Goal: Transaction & Acquisition: Purchase product/service

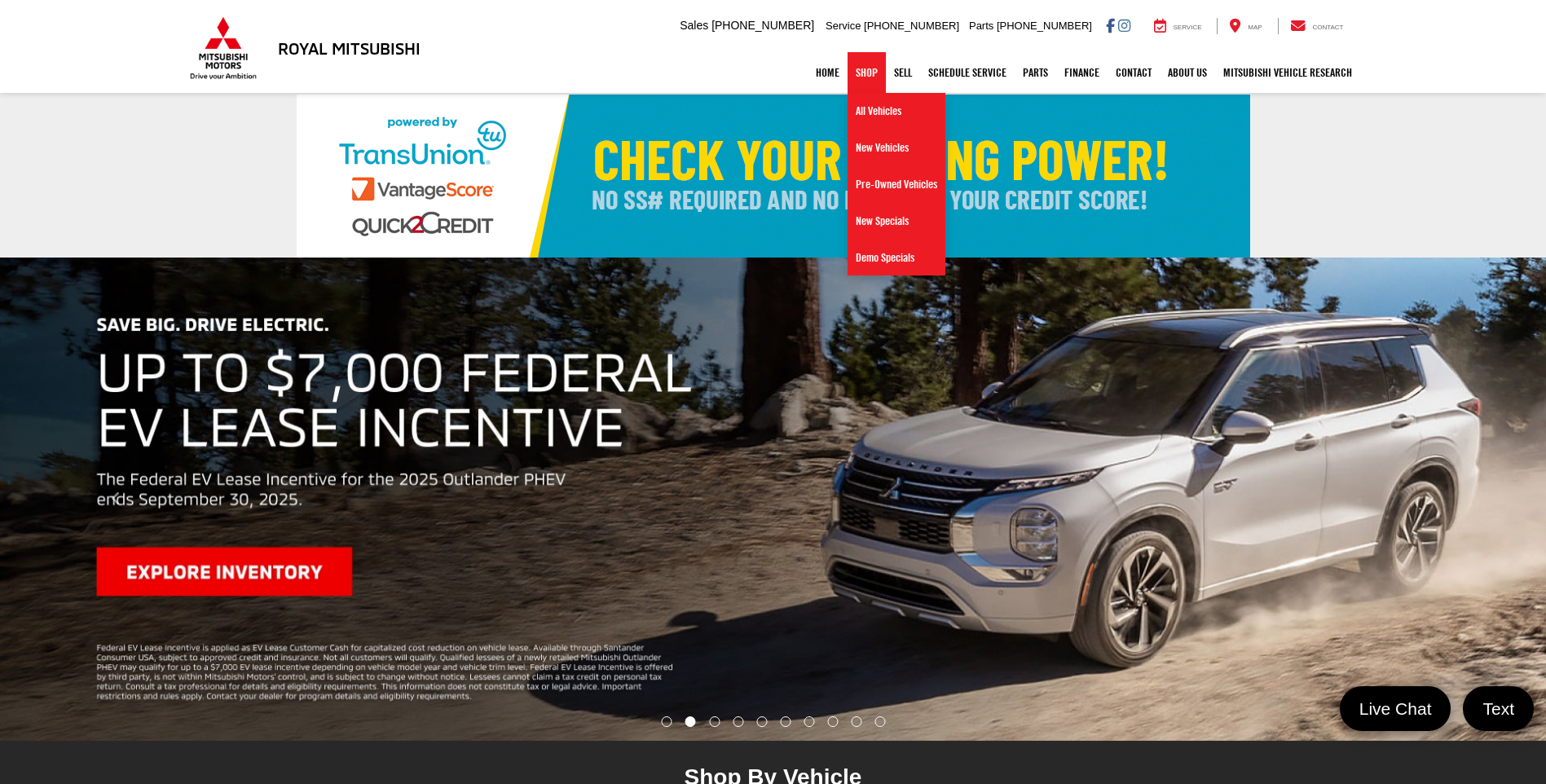
click at [854, 72] on link "Shop" at bounding box center [867, 72] width 38 height 40
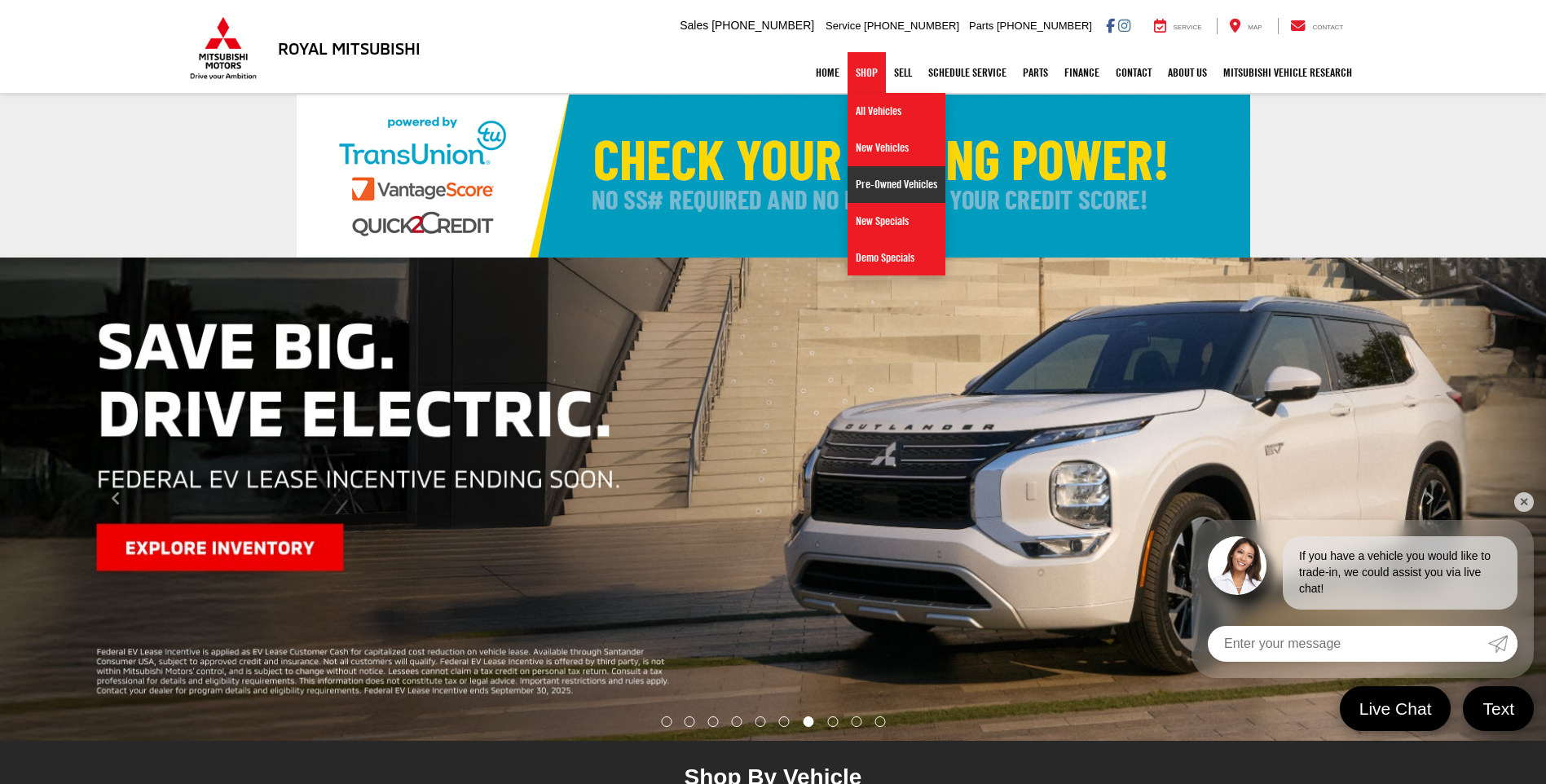
click at [896, 190] on link "Pre-Owned Vehicles" at bounding box center [896, 185] width 98 height 36
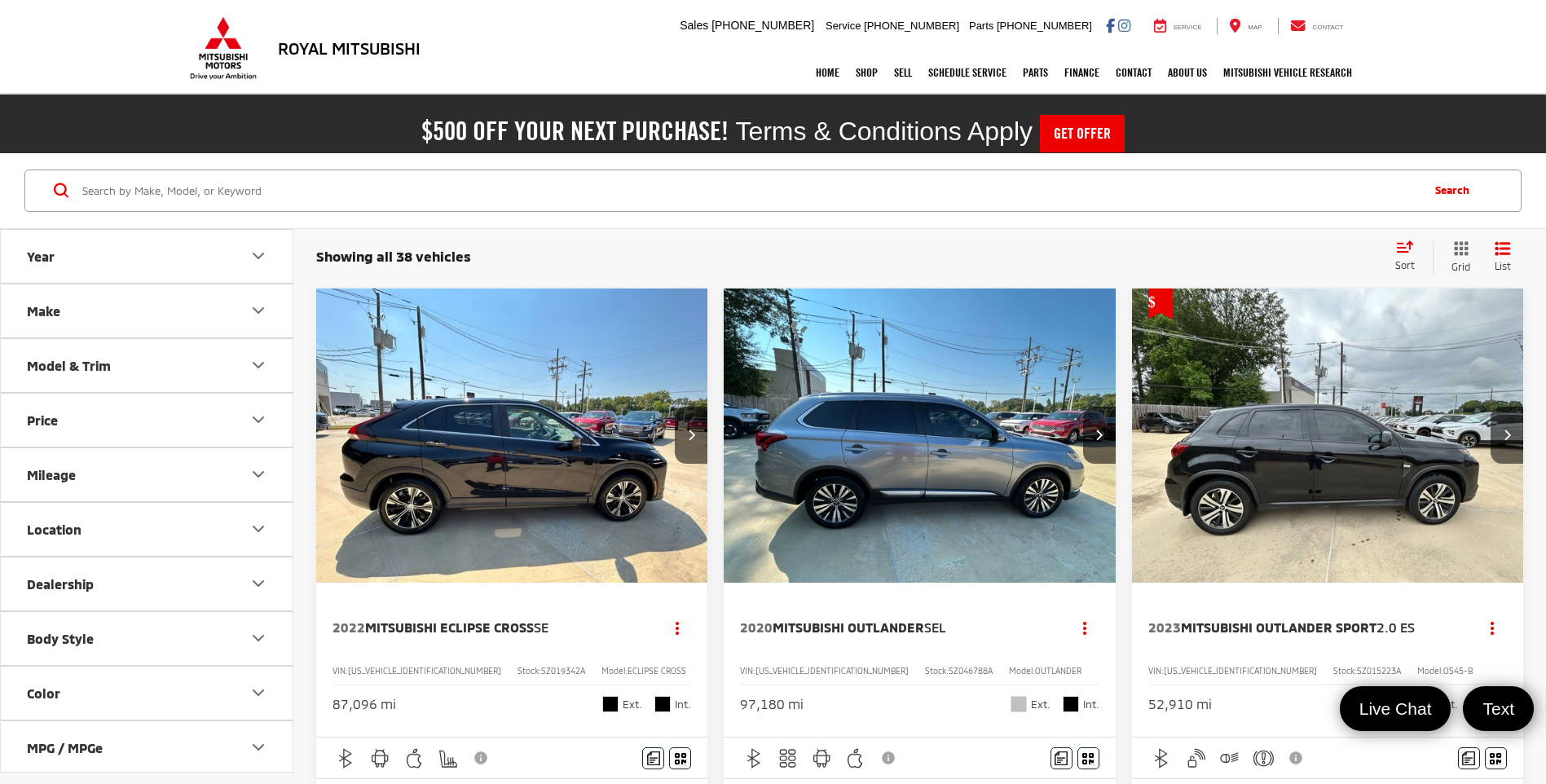
click at [251, 307] on icon "Make" at bounding box center [259, 311] width 20 height 20
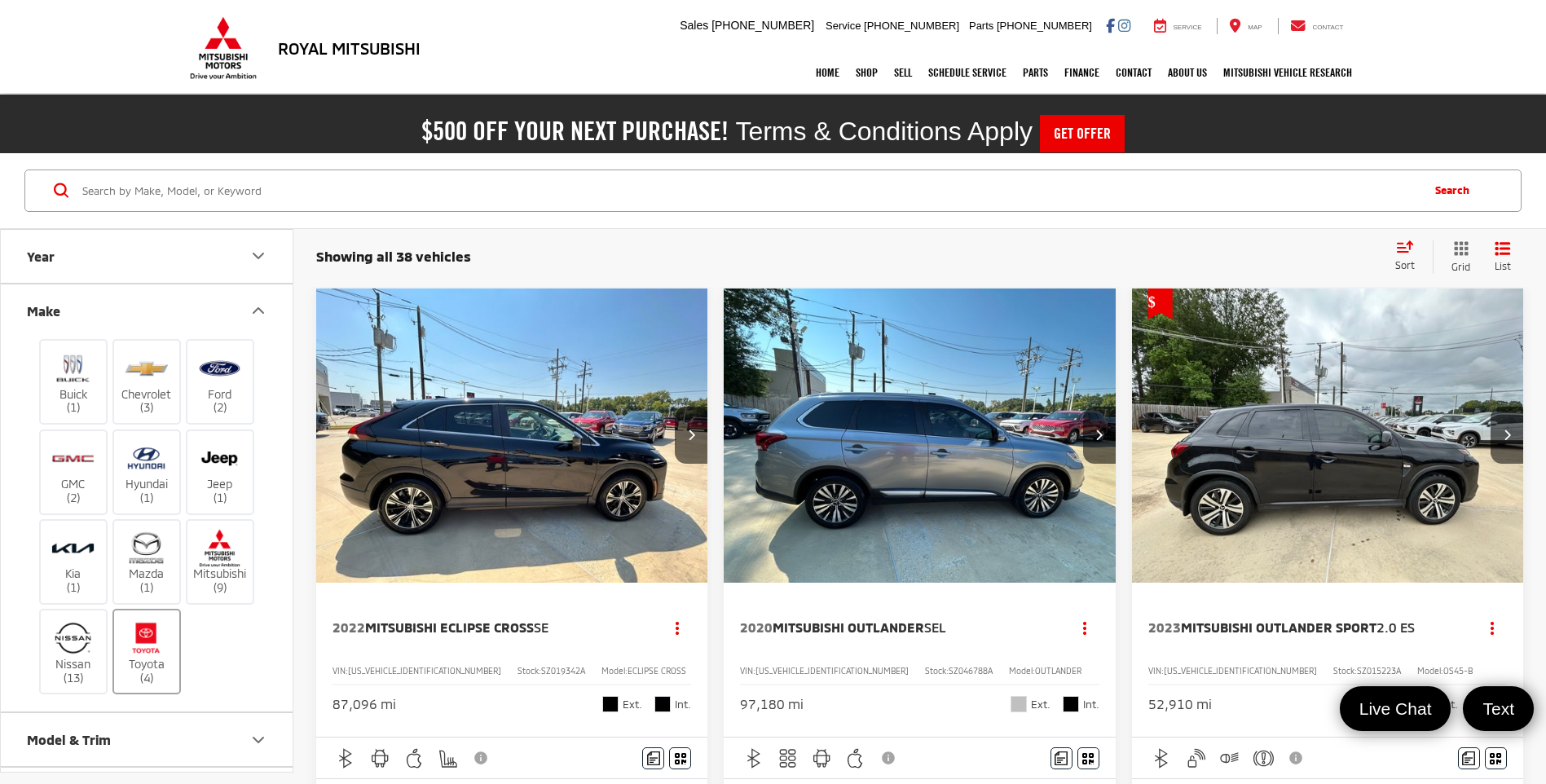
click at [130, 647] on img at bounding box center [146, 637] width 45 height 38
click at [0, 0] on input "Toyota (4)" at bounding box center [0, 0] width 0 height 0
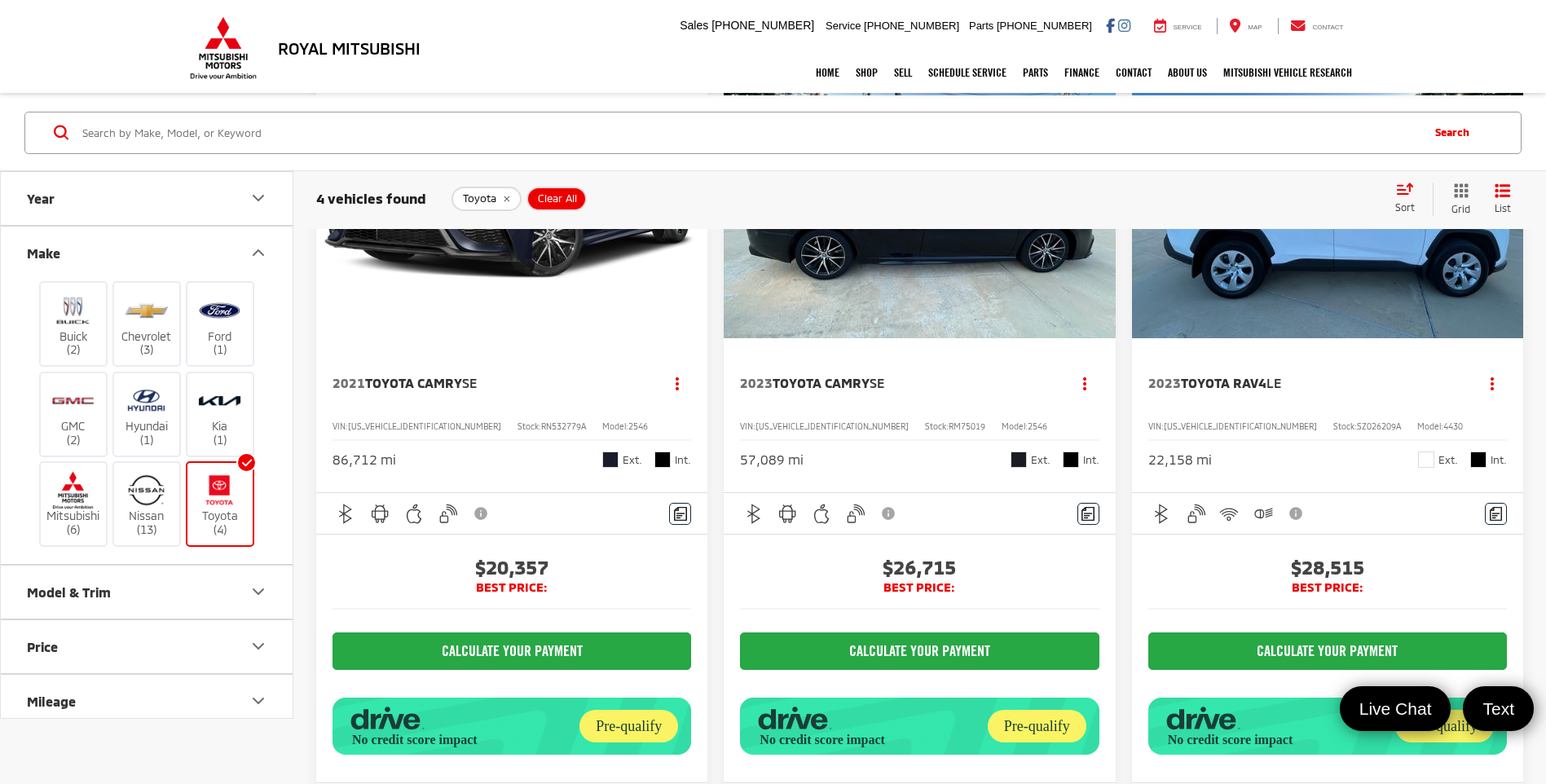
scroll to position [82, 0]
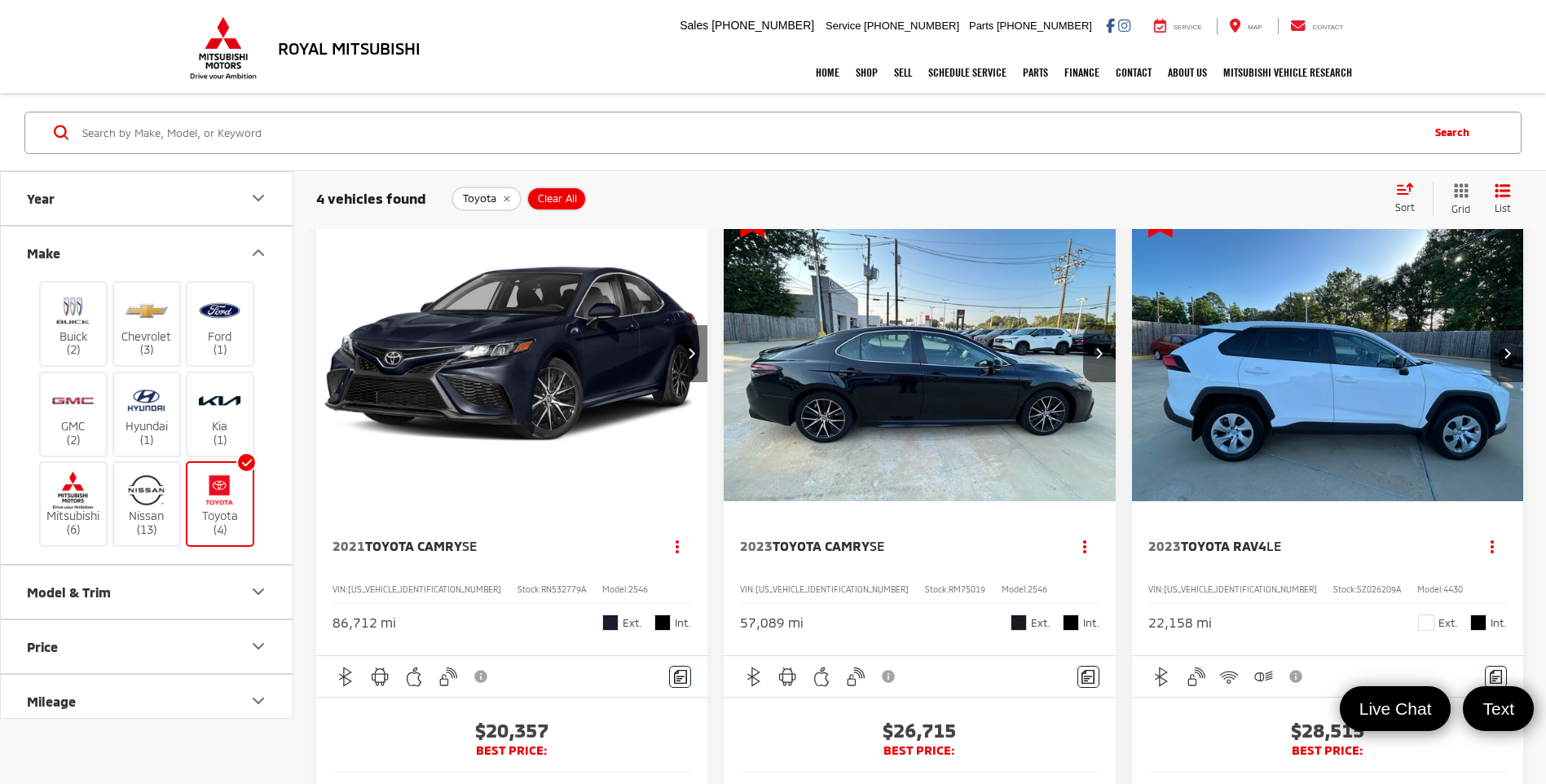
click at [688, 356] on icon "Next image" at bounding box center [691, 353] width 7 height 12
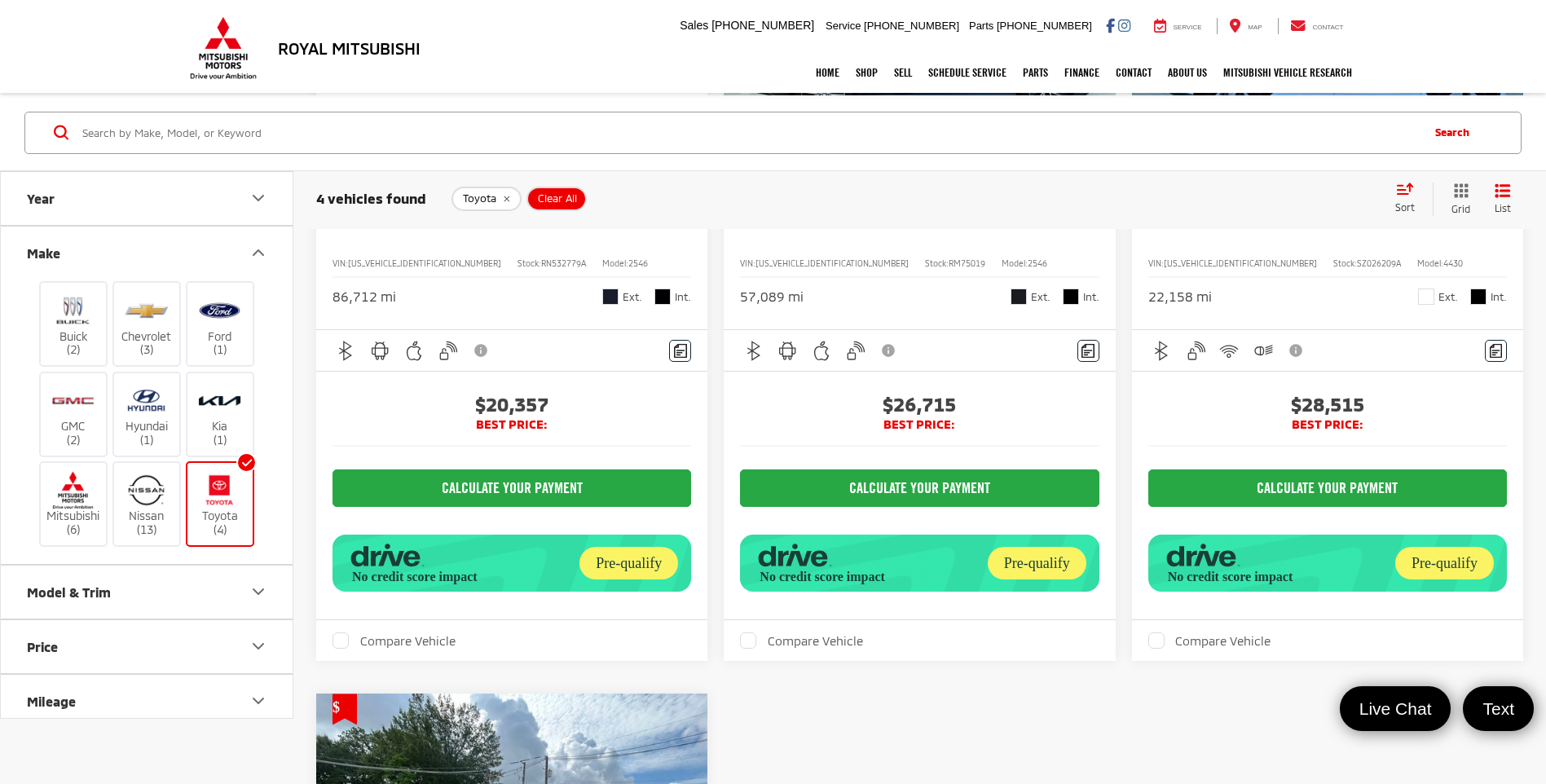
scroll to position [0, 0]
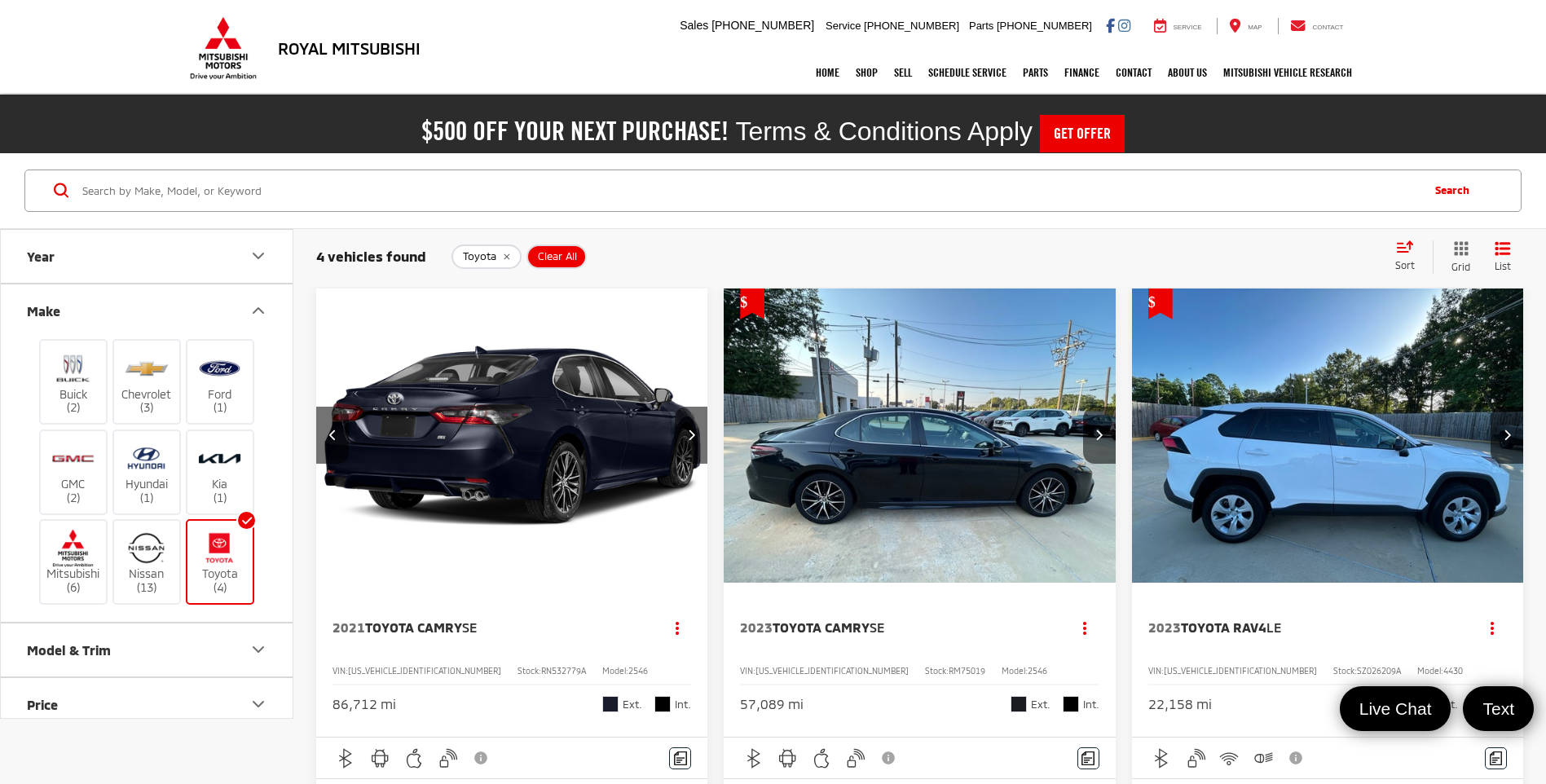
click at [508, 456] on img "2021 Toyota Camry SE 1" at bounding box center [512, 436] width 393 height 295
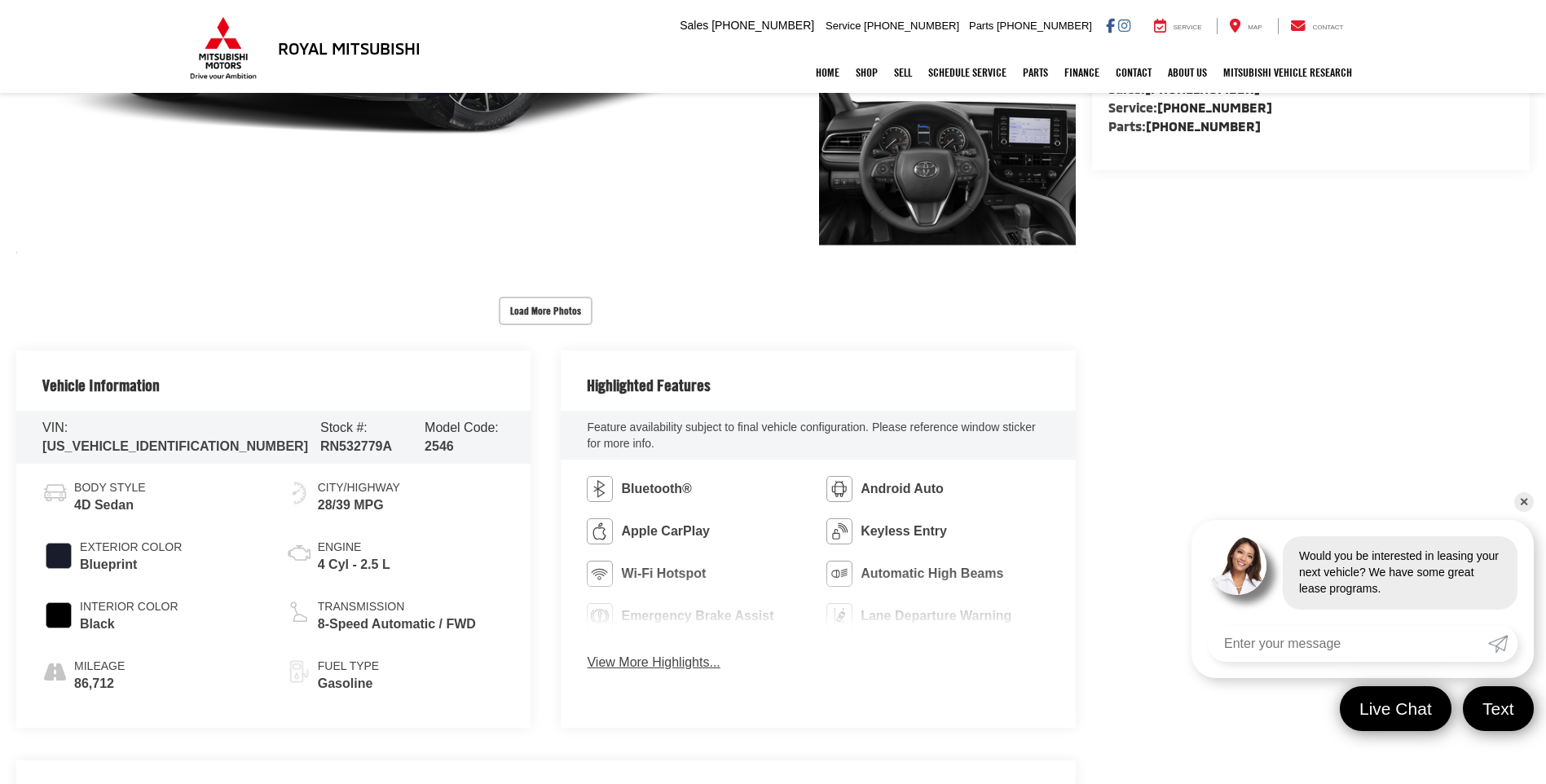
scroll to position [792, 0]
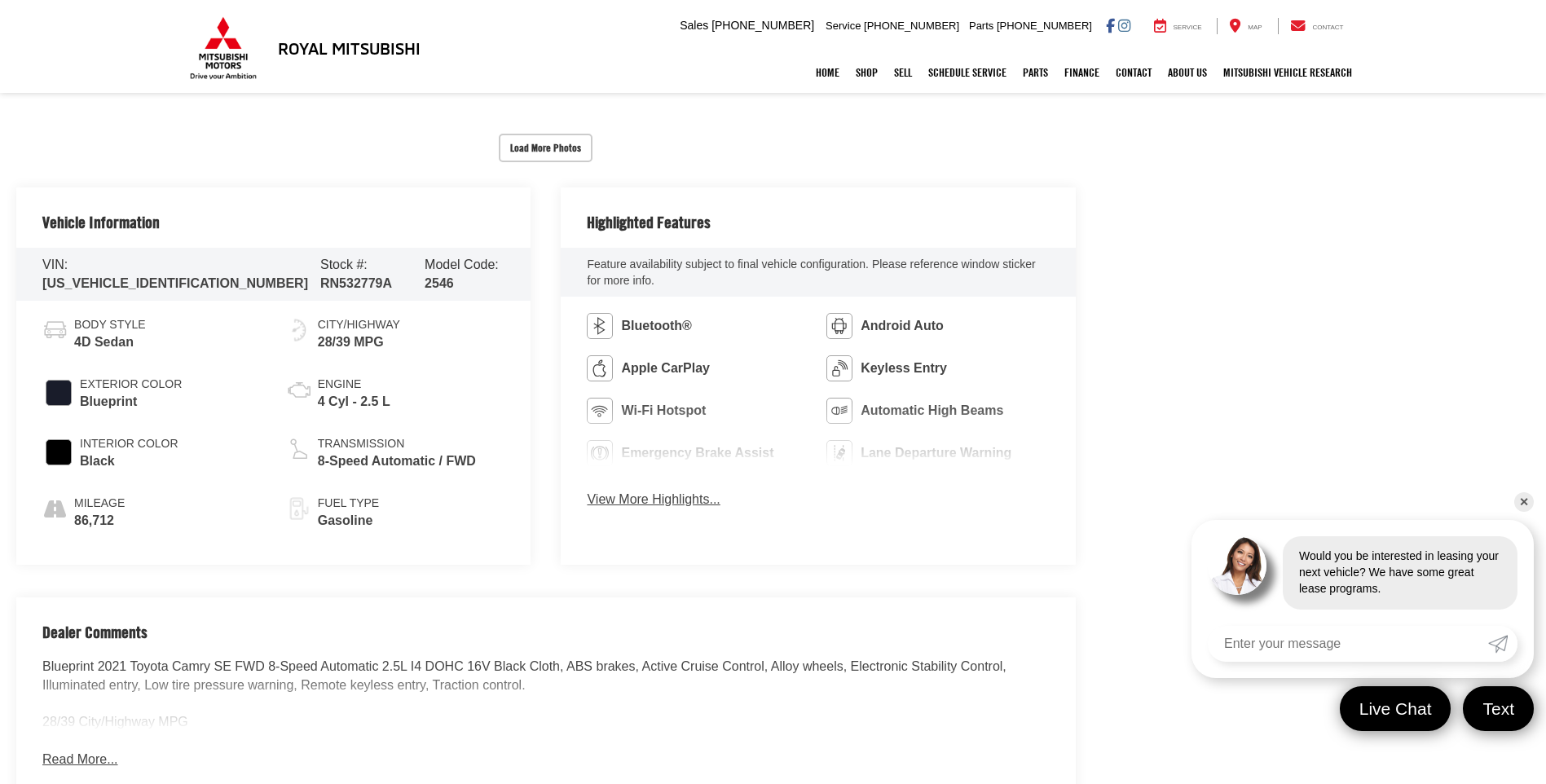
click at [694, 499] on button "View More Highlights..." at bounding box center [653, 500] width 133 height 19
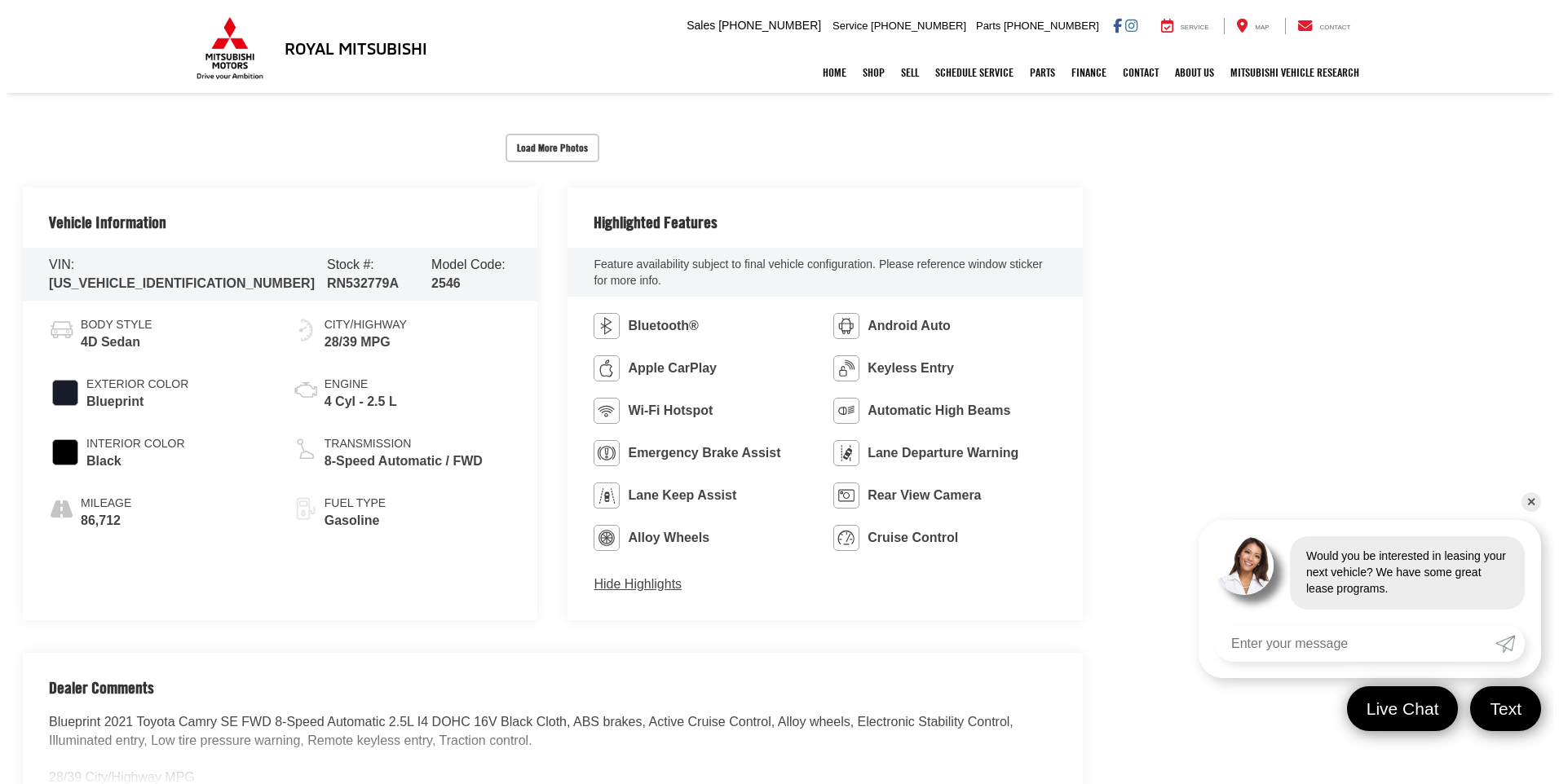
scroll to position [222, 0]
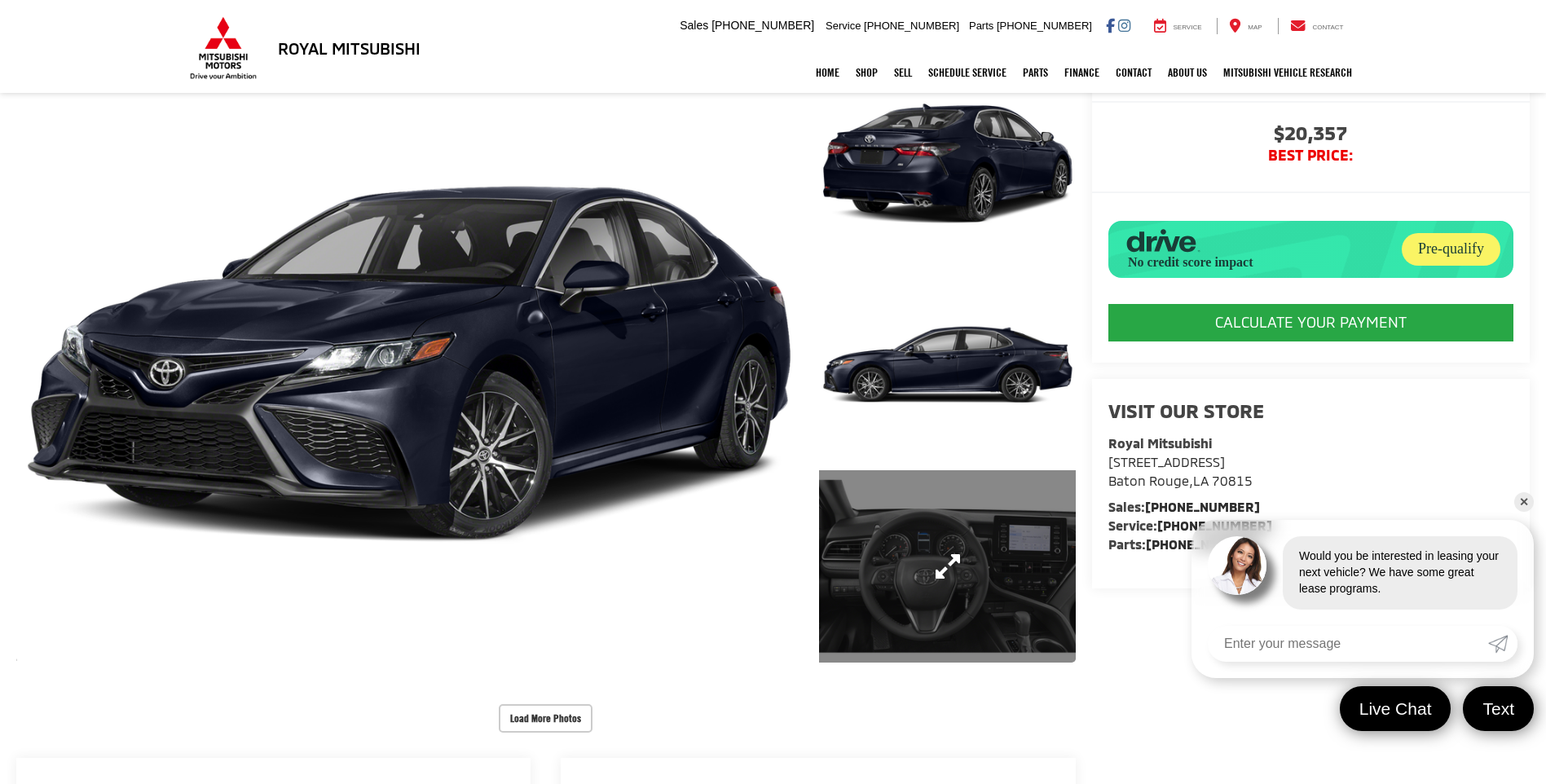
click at [1003, 610] on link "Expand Photo 3" at bounding box center [947, 566] width 256 height 192
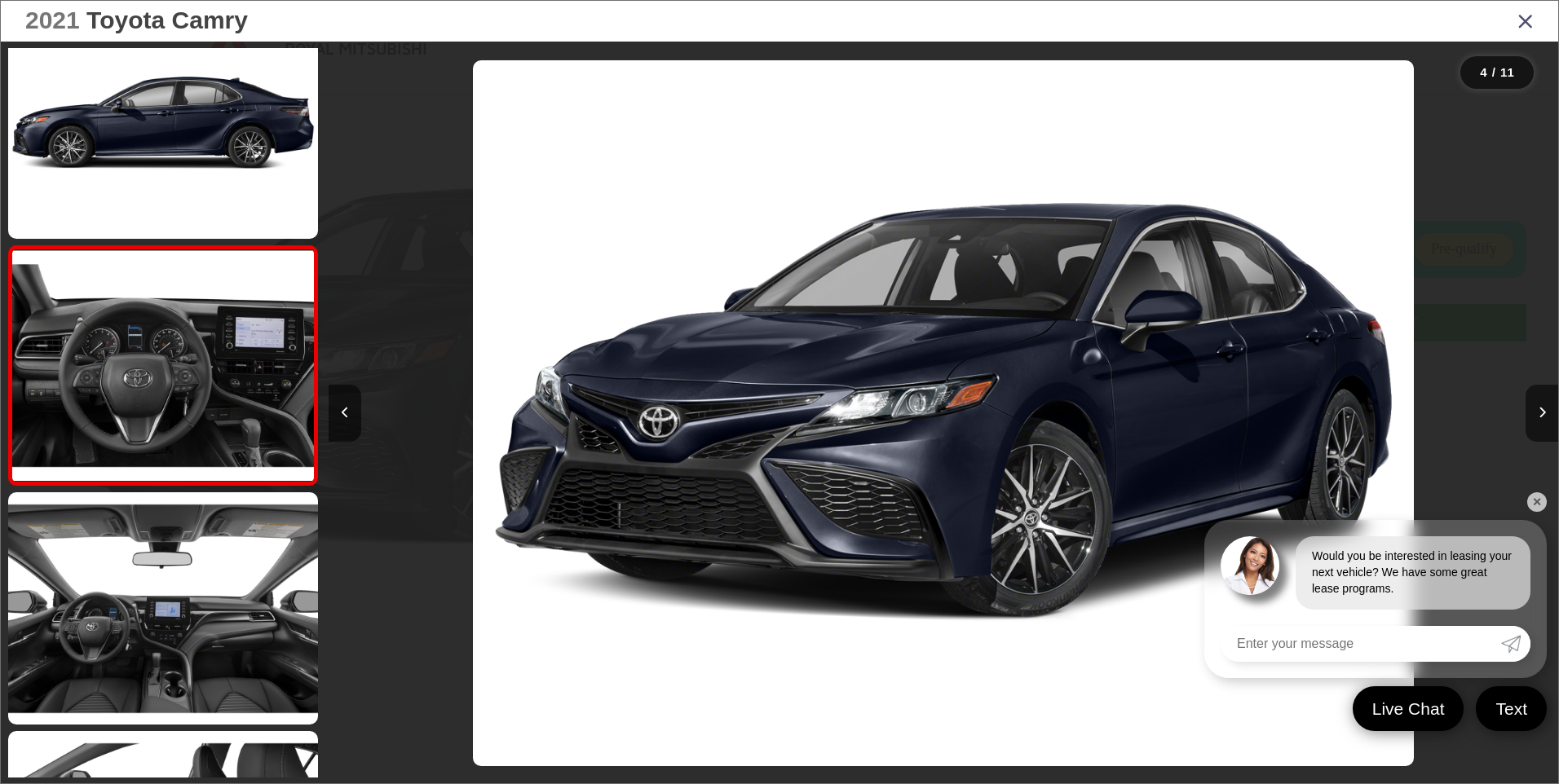
scroll to position [0, 3689]
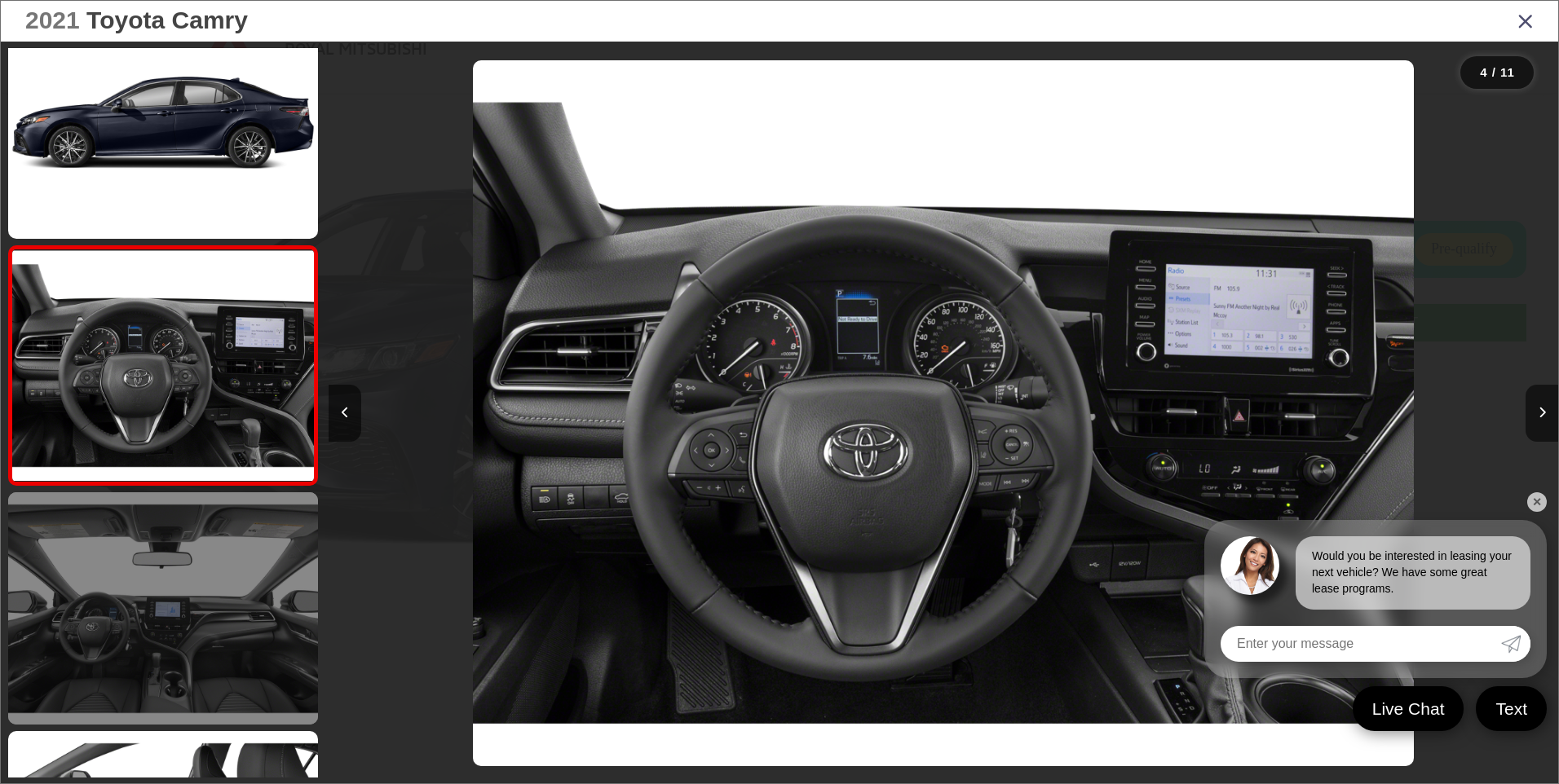
click at [284, 629] on link at bounding box center [163, 608] width 310 height 232
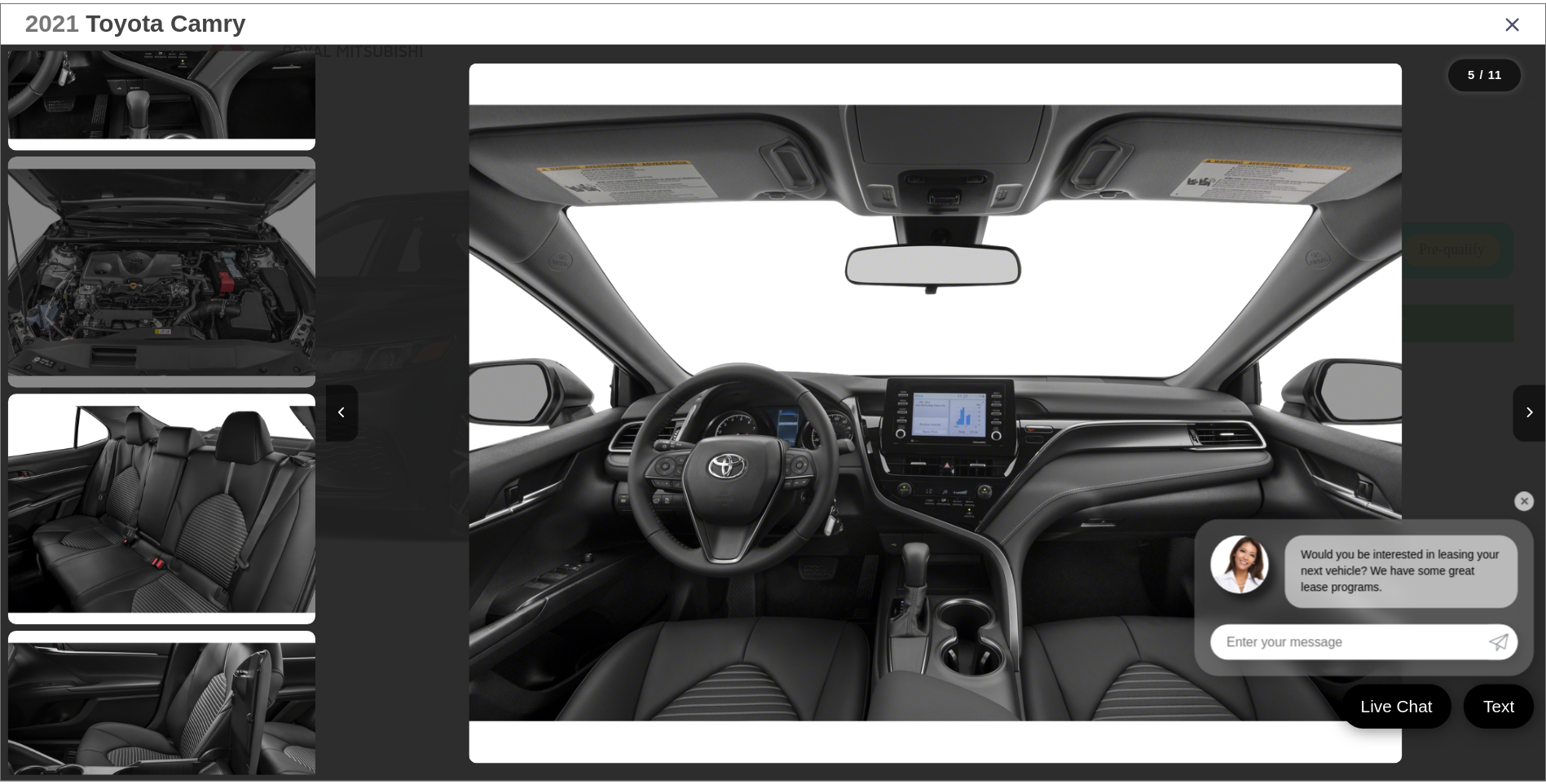
scroll to position [1899, 0]
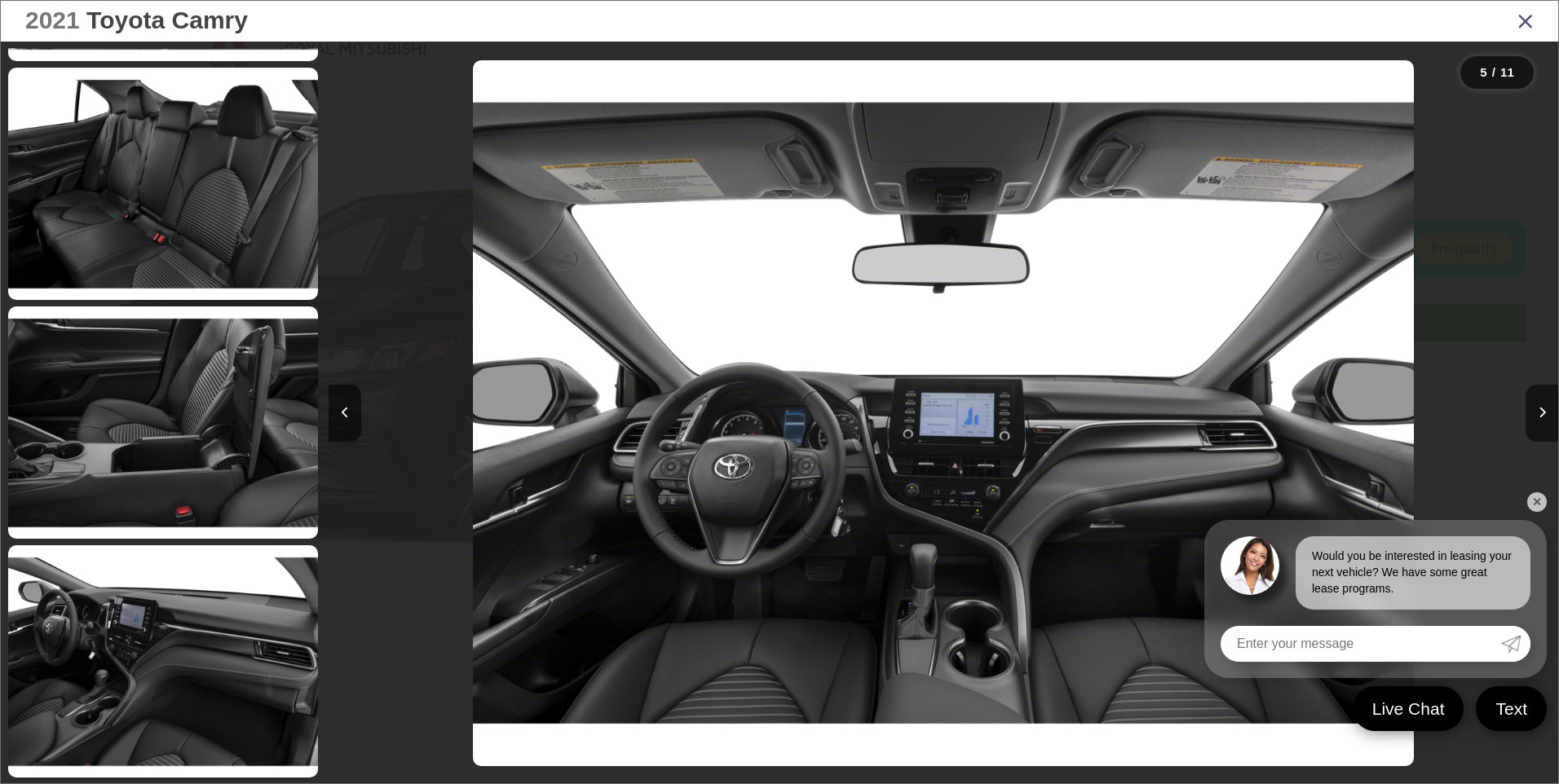
click at [1527, 13] on icon "Close gallery" at bounding box center [1526, 21] width 16 height 21
